Goal: Obtain resource: Obtain resource

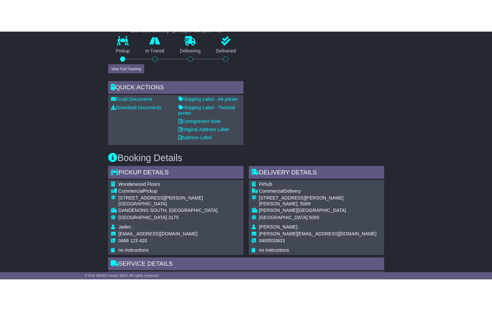
scroll to position [265, 0]
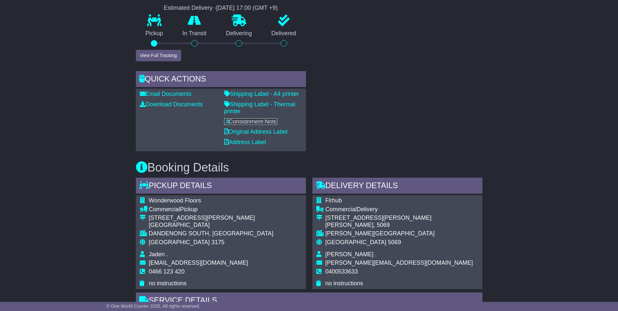
click at [257, 118] on link "Consignment Note" at bounding box center [250, 121] width 53 height 7
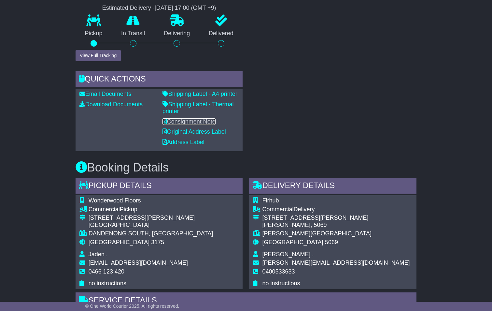
click at [194, 118] on link "Consignment Note" at bounding box center [189, 121] width 53 height 7
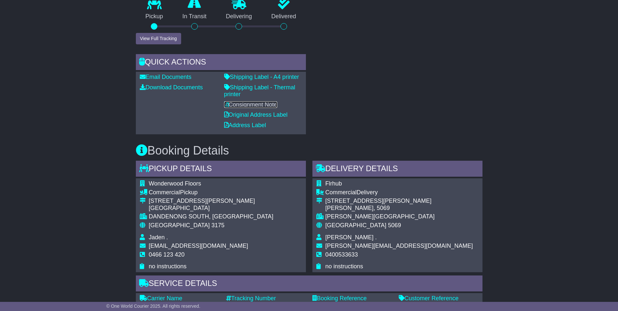
scroll to position [298, 0]
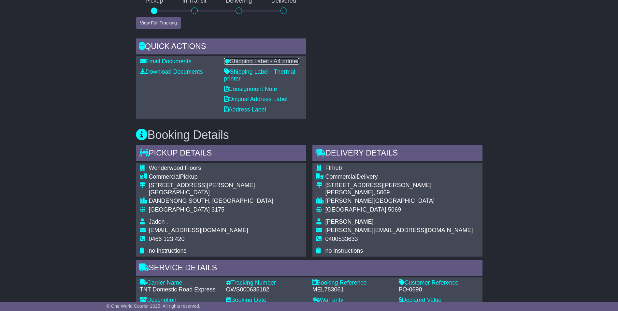
click at [262, 58] on link "Shipping Label - A4 printer" at bounding box center [261, 61] width 75 height 7
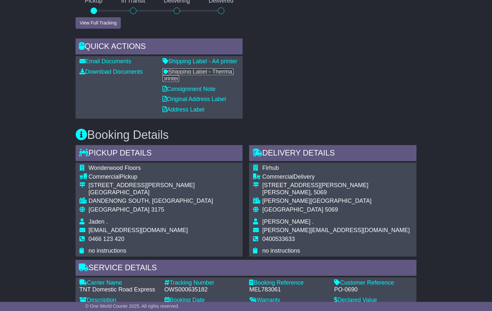
click at [197, 68] on link "Shipping Label - Thermal printer" at bounding box center [198, 75] width 71 height 14
click at [196, 68] on link "Shipping Label - Thermal printer" at bounding box center [198, 75] width 71 height 14
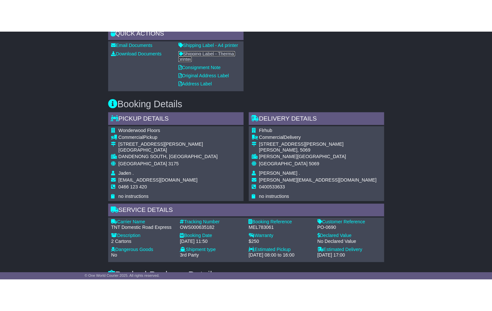
scroll to position [331, 0]
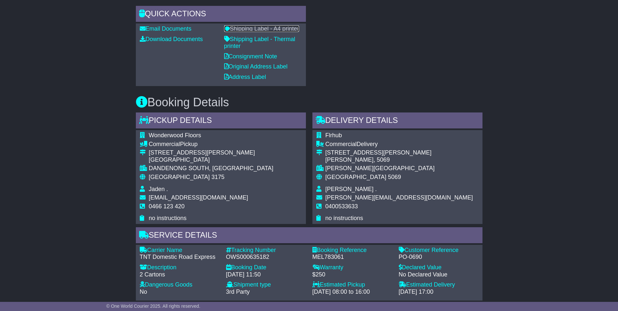
click at [268, 25] on link "Shipping Label - A4 printer" at bounding box center [261, 28] width 75 height 7
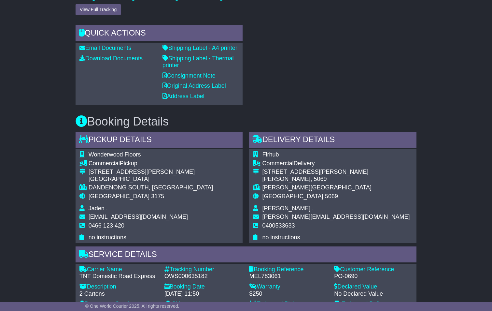
scroll to position [298, 0]
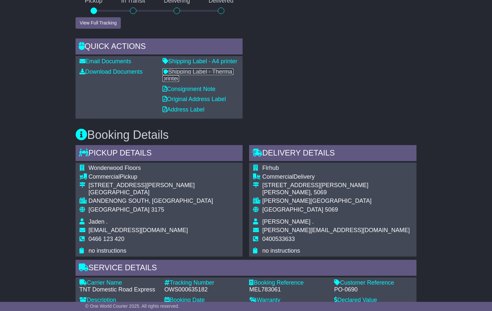
click at [184, 68] on link "Shipping Label - Thermal printer" at bounding box center [198, 75] width 71 height 14
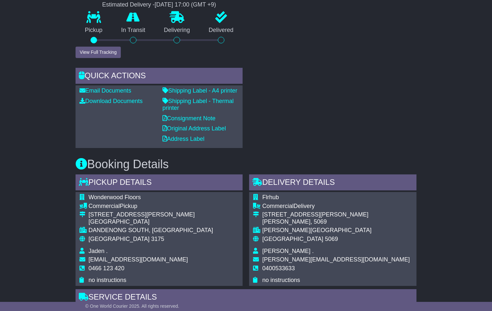
scroll to position [233, 0]
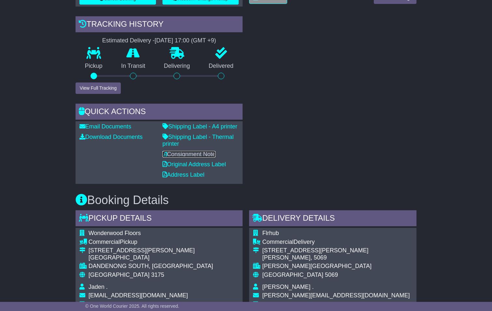
click at [189, 151] on link "Consignment Note" at bounding box center [189, 154] width 53 height 7
click at [296, 87] on div "RECENT CHAT Loading... No messages Attach file..." at bounding box center [333, 56] width 174 height 253
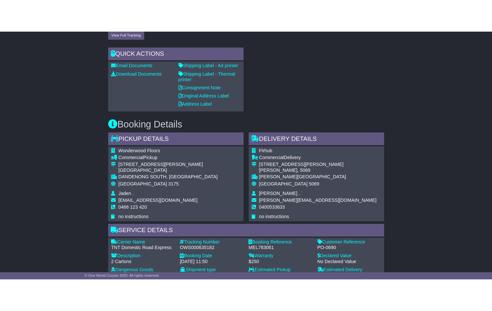
scroll to position [326, 0]
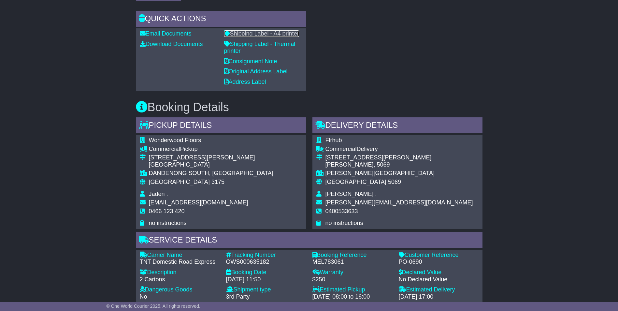
click at [263, 30] on link "Shipping Label - A4 printer" at bounding box center [261, 33] width 75 height 7
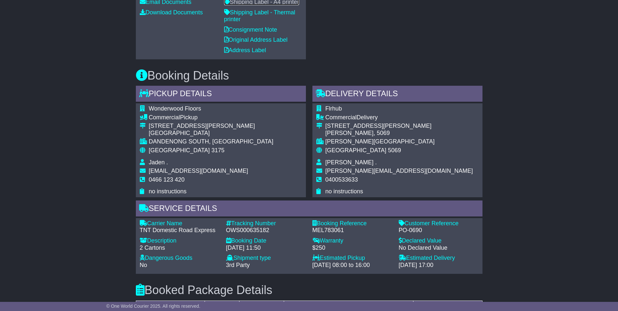
scroll to position [298, 0]
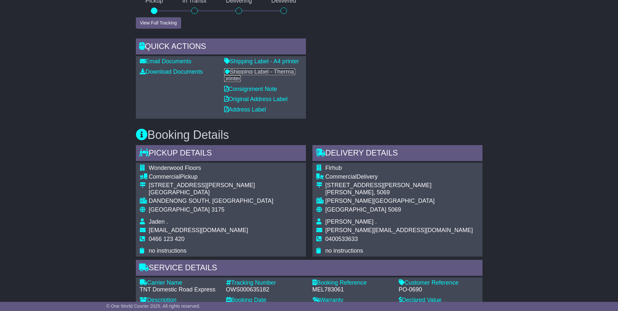
click at [261, 68] on link "Shipping Label - Thermal printer" at bounding box center [259, 75] width 71 height 14
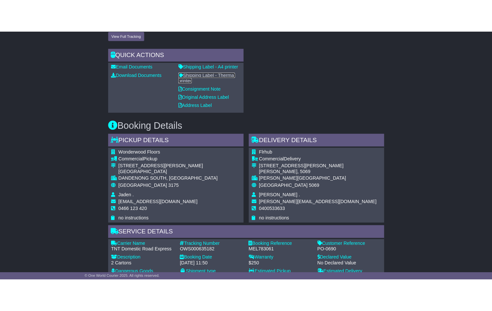
scroll to position [331, 0]
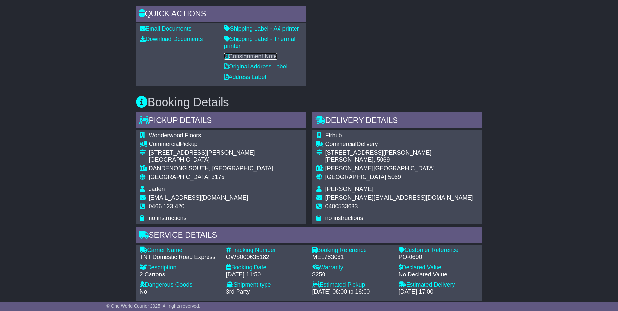
click at [253, 53] on link "Consignment Note" at bounding box center [250, 56] width 53 height 7
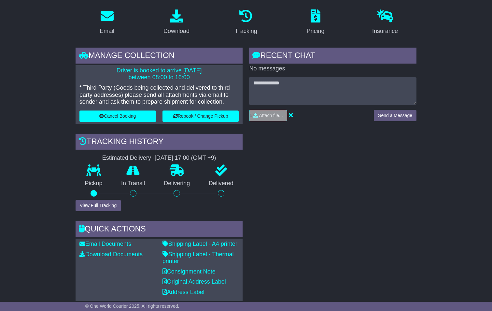
scroll to position [103, 0]
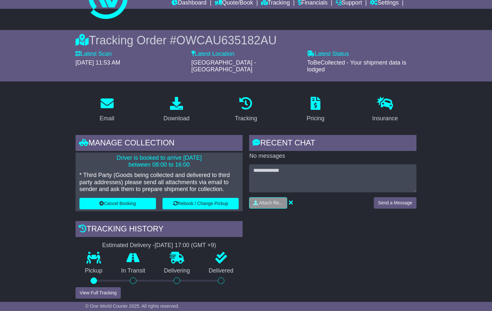
scroll to position [5, 0]
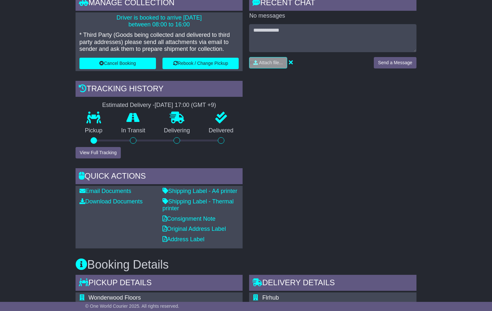
scroll to position [168, 0]
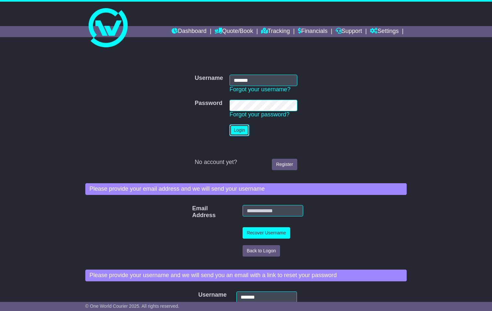
click at [239, 129] on button "Login" at bounding box center [240, 129] width 20 height 11
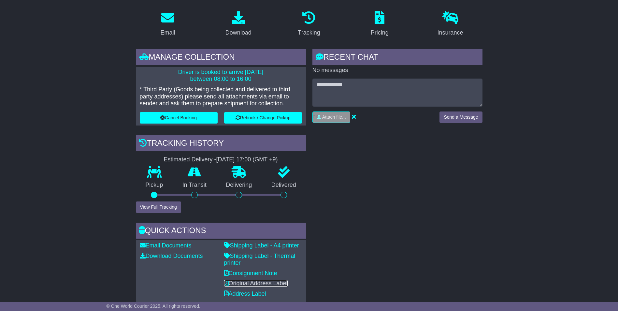
scroll to position [103, 0]
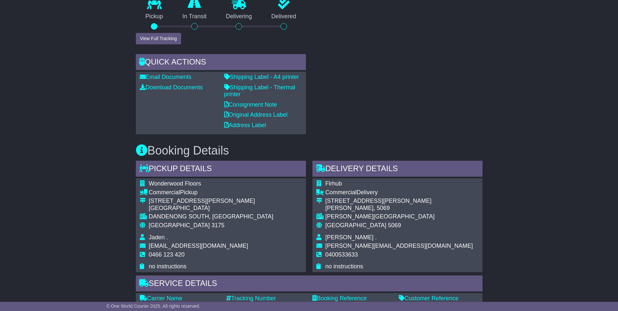
scroll to position [331, 0]
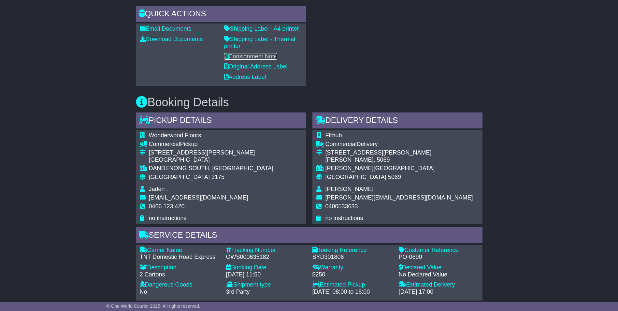
click at [257, 53] on link "Consignment Note" at bounding box center [250, 56] width 53 height 7
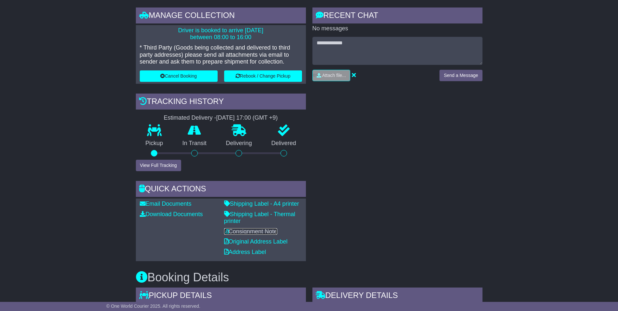
scroll to position [103, 0]
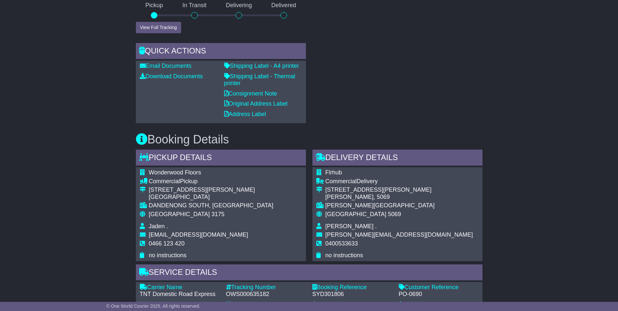
scroll to position [293, 0]
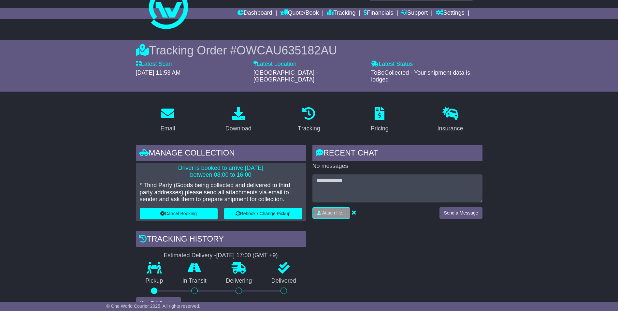
scroll to position [11, 0]
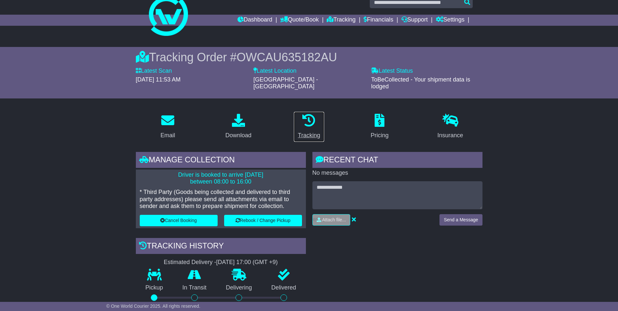
click at [310, 117] on icon at bounding box center [308, 120] width 13 height 13
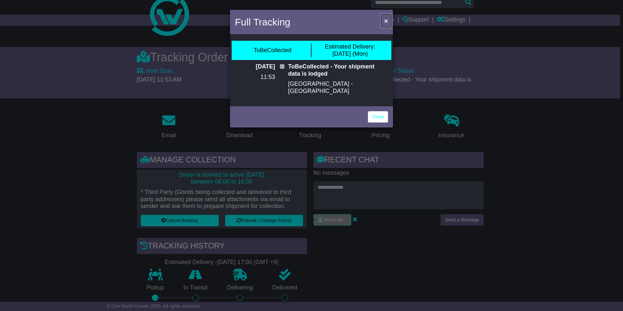
click at [387, 21] on span "×" at bounding box center [386, 20] width 4 height 7
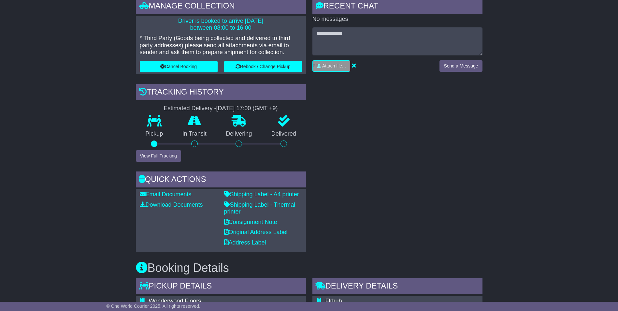
scroll to position [195, 0]
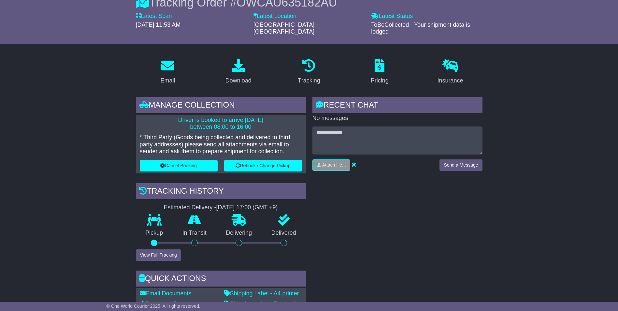
scroll to position [65, 0]
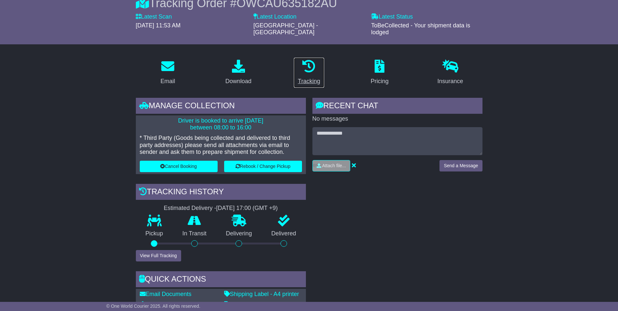
click at [309, 62] on icon at bounding box center [308, 66] width 13 height 13
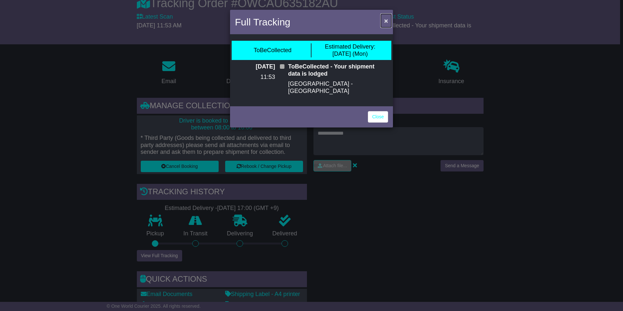
click at [387, 21] on span "×" at bounding box center [386, 20] width 4 height 7
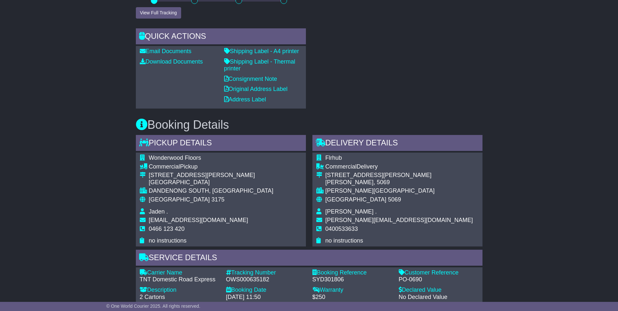
scroll to position [265, 0]
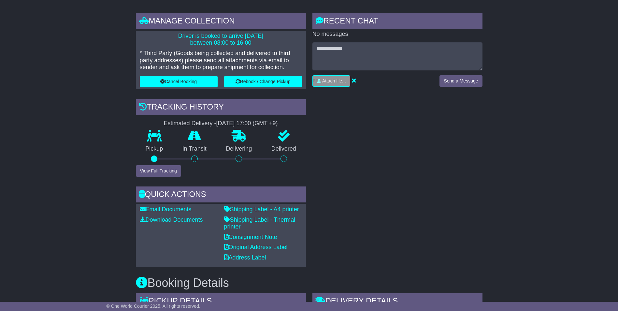
scroll to position [135, 0]
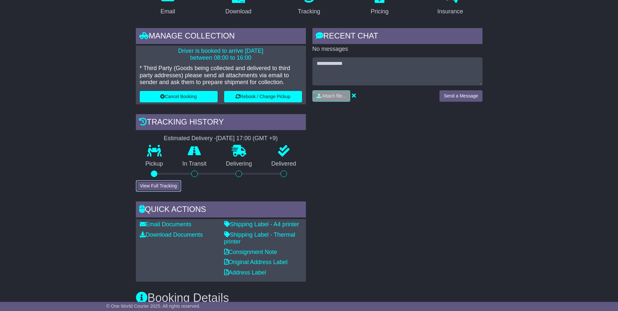
click at [156, 180] on button "View Full Tracking" at bounding box center [158, 185] width 45 height 11
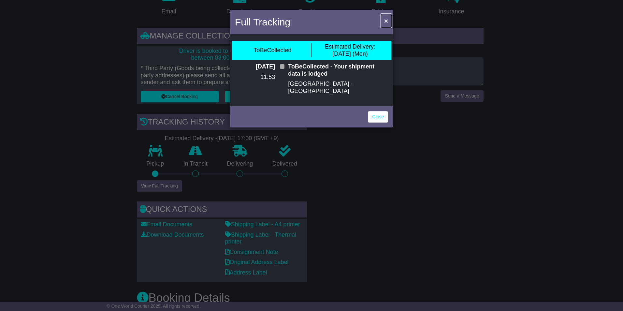
click at [384, 20] on span "×" at bounding box center [386, 20] width 4 height 7
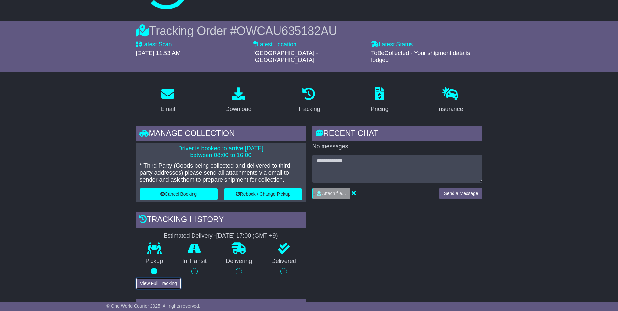
scroll to position [37, 0]
click at [313, 93] on icon at bounding box center [308, 94] width 13 height 13
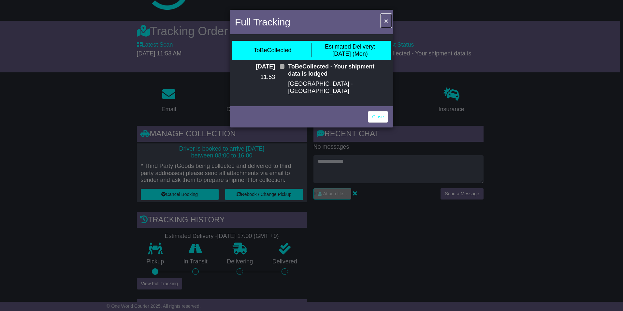
click at [386, 20] on span "×" at bounding box center [386, 20] width 4 height 7
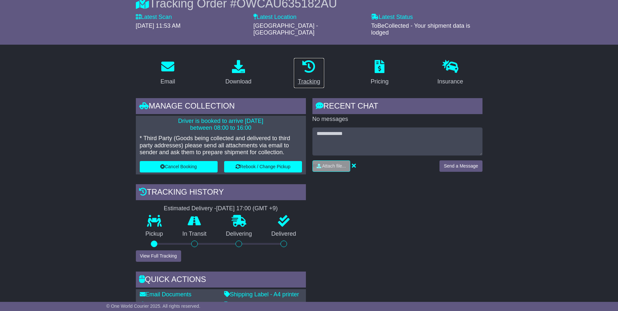
scroll to position [33, 0]
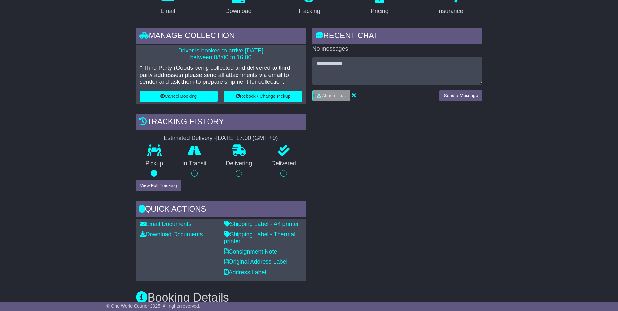
scroll to position [135, 0]
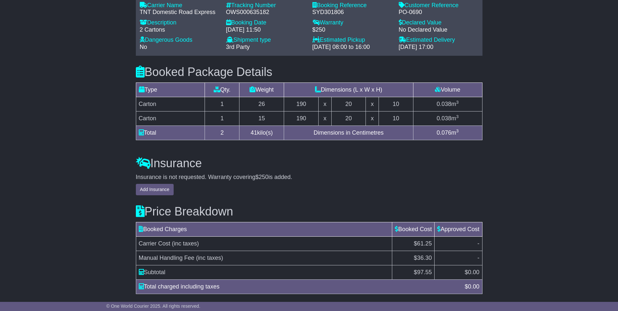
scroll to position [591, 0]
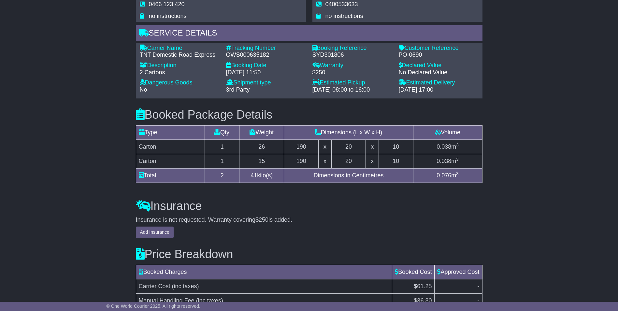
scroll to position [526, 0]
